Goal: Check status: Check status

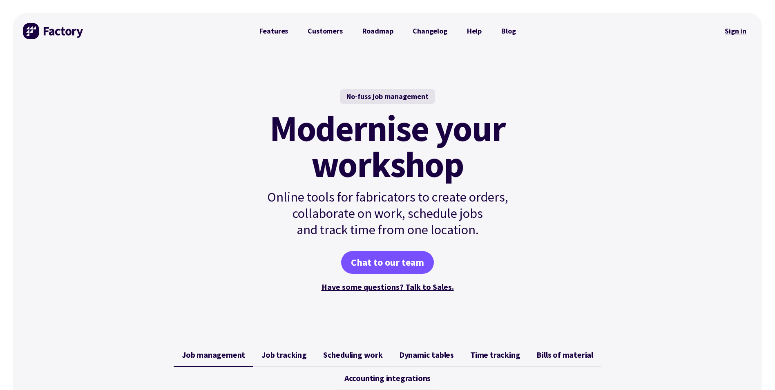
click at [737, 31] on link "Sign in" at bounding box center [735, 31] width 33 height 19
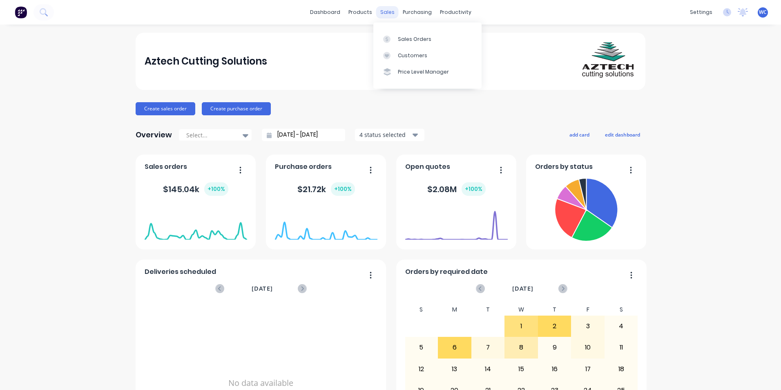
click at [381, 11] on div "sales" at bounding box center [387, 12] width 22 height 12
click at [402, 36] on div "Sales Orders" at bounding box center [414, 39] width 33 height 7
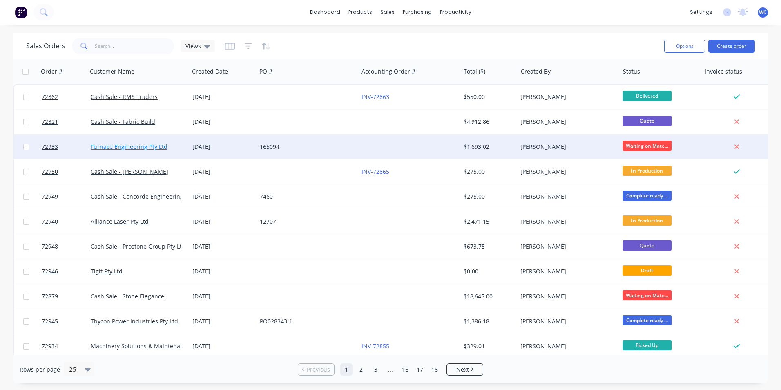
click at [138, 146] on link "Furnace Engineering Pty Ltd" at bounding box center [129, 147] width 77 height 8
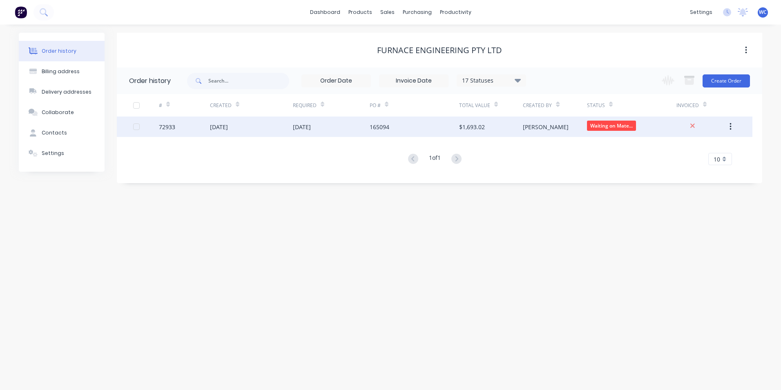
click at [277, 128] on div "01 Oct 2025" at bounding box center [251, 126] width 83 height 20
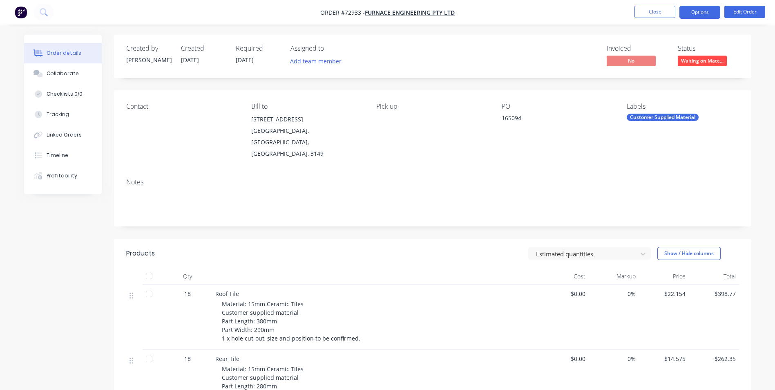
click at [706, 12] on button "Options" at bounding box center [699, 12] width 41 height 13
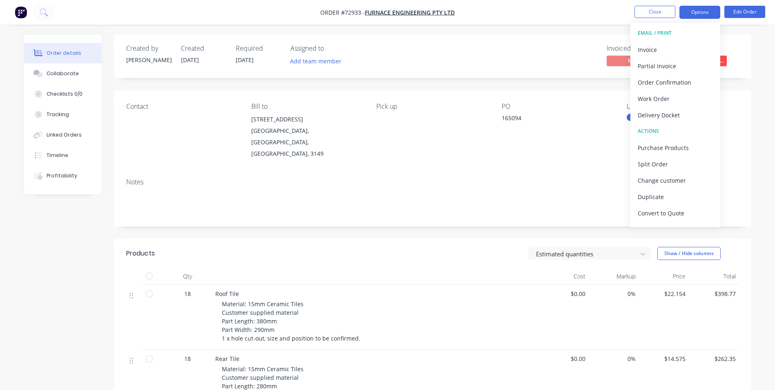
click at [700, 12] on button "Options" at bounding box center [699, 12] width 41 height 13
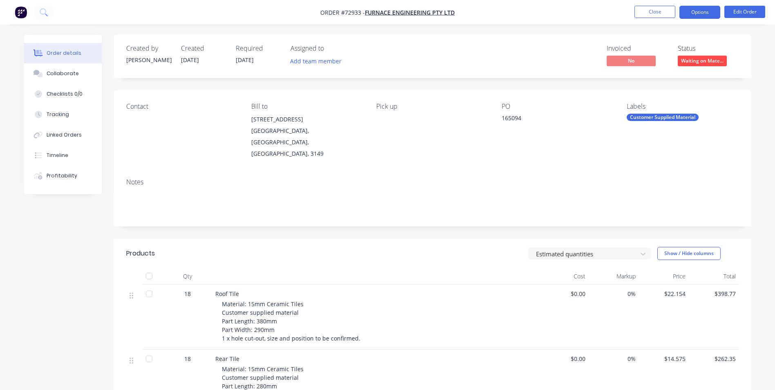
click at [701, 9] on button "Options" at bounding box center [699, 12] width 41 height 13
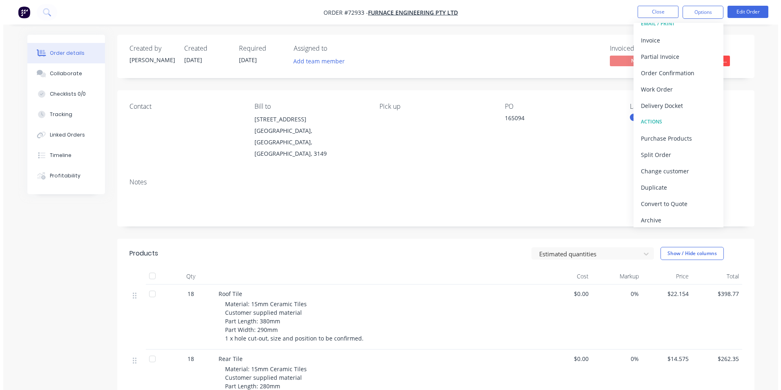
scroll to position [12, 0]
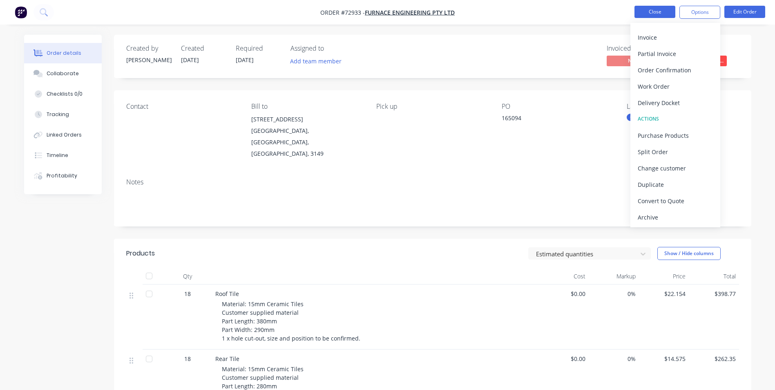
click at [657, 11] on button "Close" at bounding box center [654, 12] width 41 height 12
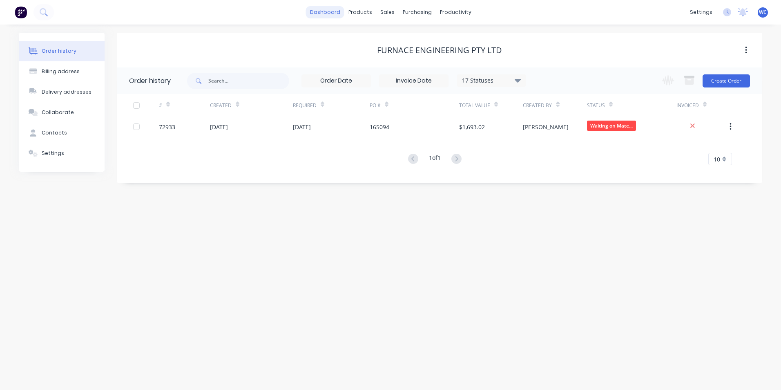
click at [327, 13] on link "dashboard" at bounding box center [325, 12] width 38 height 12
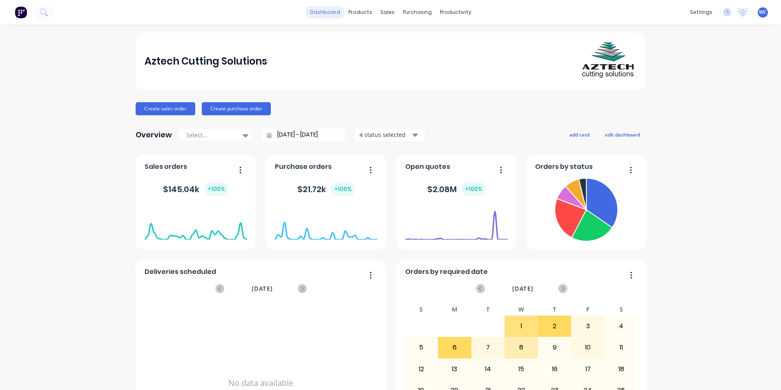
click at [326, 13] on link "dashboard" at bounding box center [325, 12] width 38 height 12
click at [69, 15] on div "dashboard products sales purchasing productivity dashboard products Product Cat…" at bounding box center [390, 12] width 781 height 25
click at [42, 13] on icon at bounding box center [44, 12] width 8 height 8
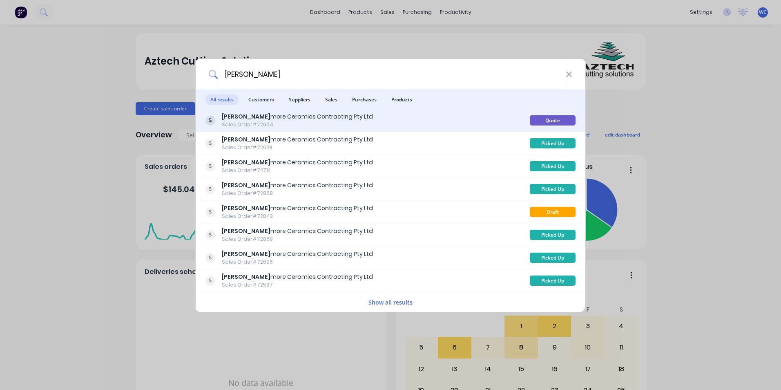
type input "stan"
click at [243, 118] on div "Stan more Ceramics Contracting Pty Ltd" at bounding box center [297, 116] width 151 height 9
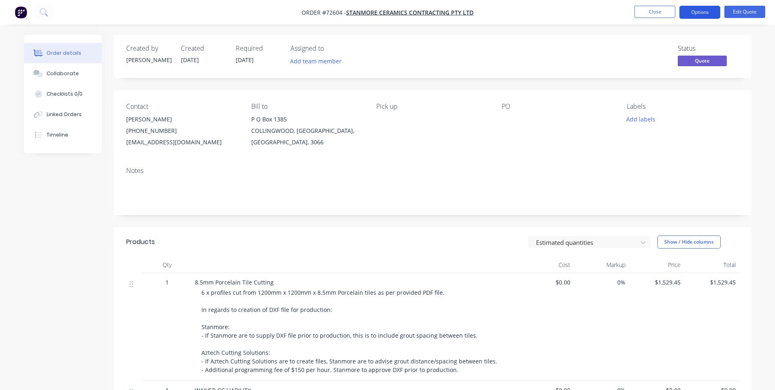
click at [702, 12] on button "Options" at bounding box center [699, 12] width 41 height 13
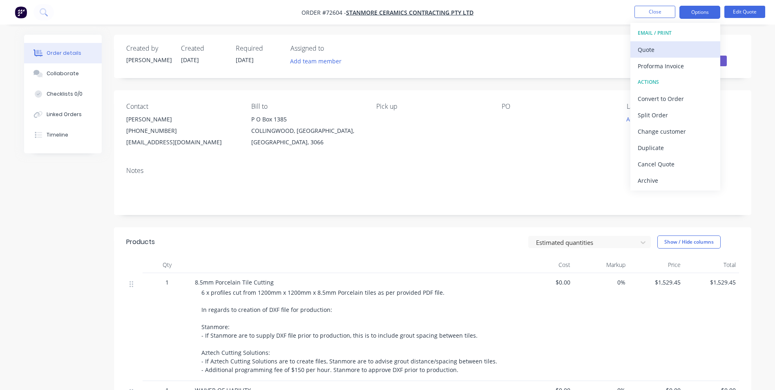
click at [657, 52] on div "Quote" at bounding box center [675, 50] width 75 height 12
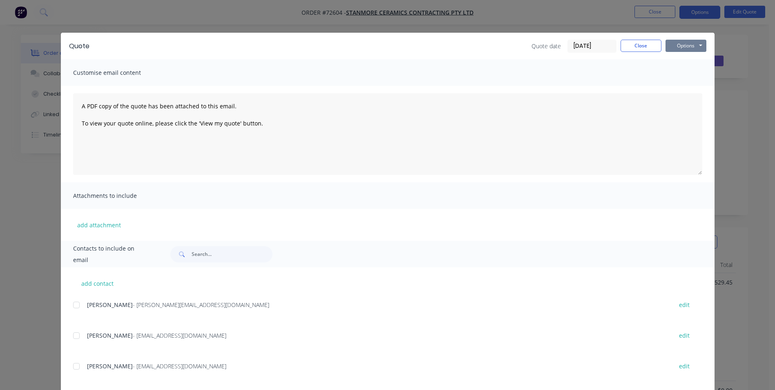
click at [674, 44] on button "Options" at bounding box center [685, 46] width 41 height 12
click at [683, 57] on button "Preview" at bounding box center [691, 60] width 52 height 13
